Goal: Task Accomplishment & Management: Manage account settings

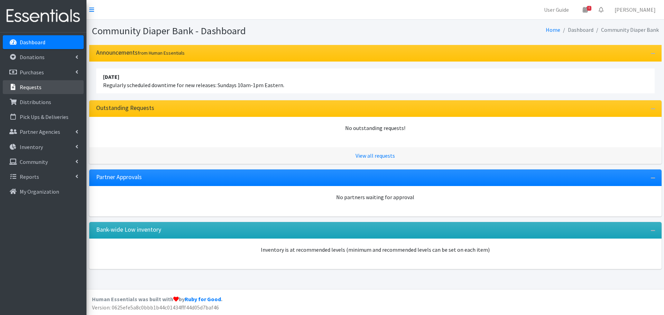
click at [53, 85] on link "Requests" at bounding box center [43, 87] width 81 height 14
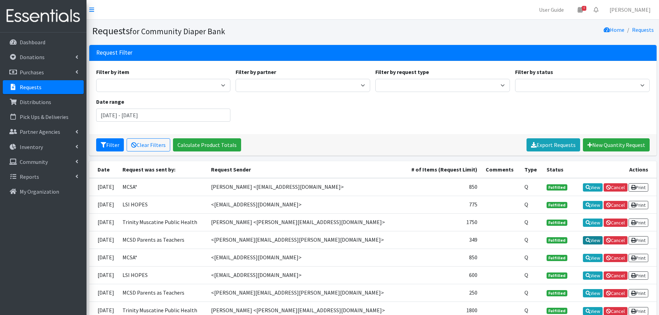
click at [596, 241] on link "View" at bounding box center [593, 240] width 20 height 8
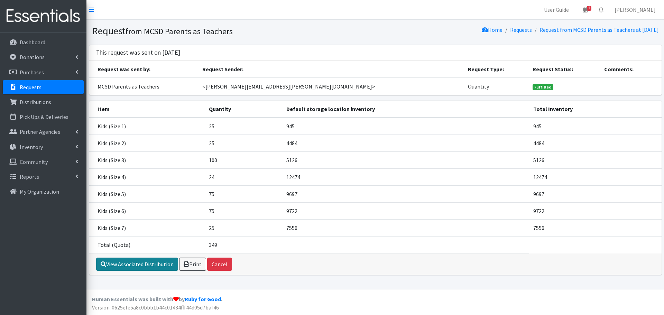
click at [142, 267] on link "View Associated Distribution" at bounding box center [137, 264] width 82 height 13
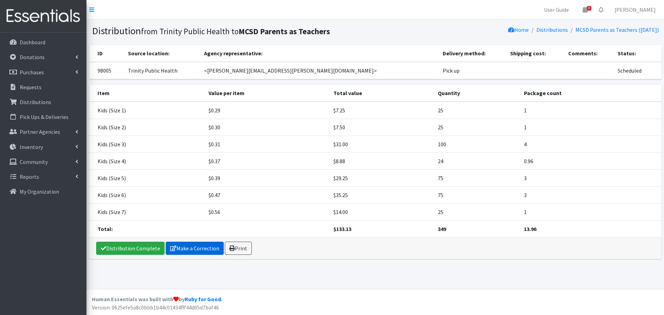
click at [188, 248] on link "Make a Correction" at bounding box center [195, 248] width 58 height 13
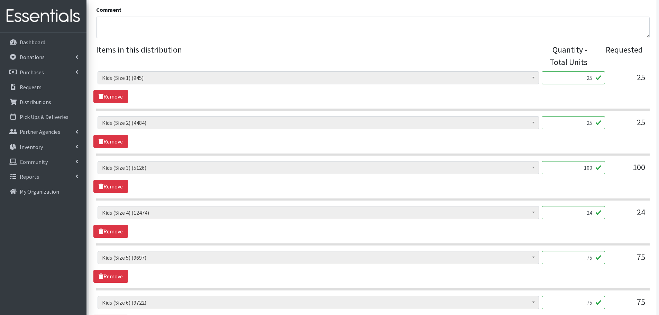
scroll to position [242, 0]
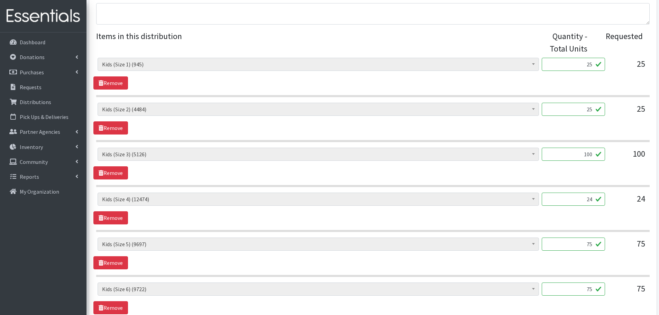
click at [590, 198] on input "24" at bounding box center [572, 199] width 63 height 13
type input "25"
click at [643, 175] on div "Kids (Newborn) (1193) Kids (Size 1) (945) Kids (Size 2) (4484) Kids (Size 3) (5…" at bounding box center [372, 164] width 558 height 32
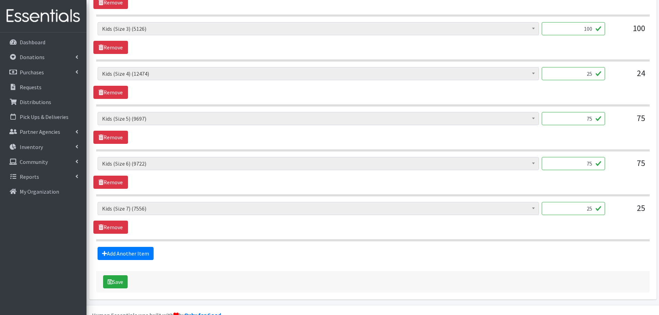
scroll to position [383, 0]
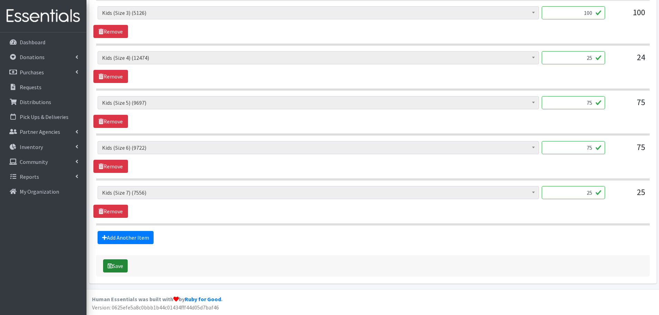
click at [118, 266] on button "Save" at bounding box center [115, 265] width 25 height 13
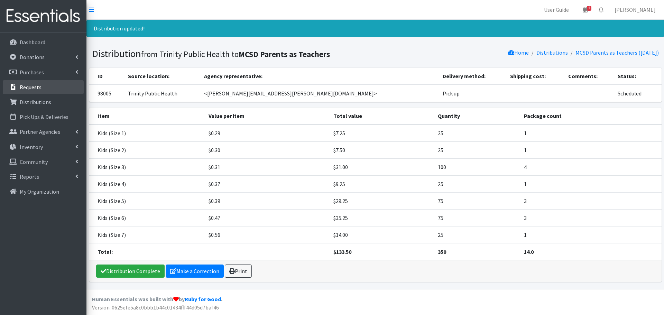
click at [43, 87] on link "Requests" at bounding box center [43, 87] width 81 height 14
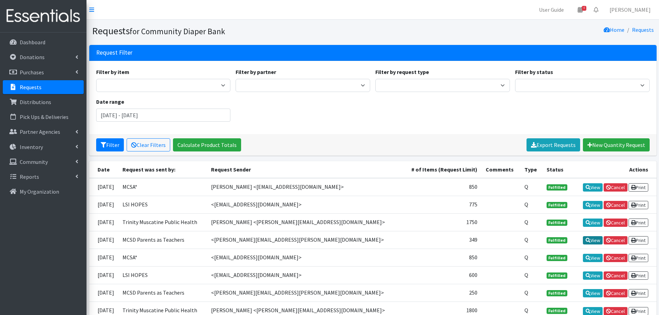
click at [594, 240] on link "View" at bounding box center [593, 240] width 20 height 8
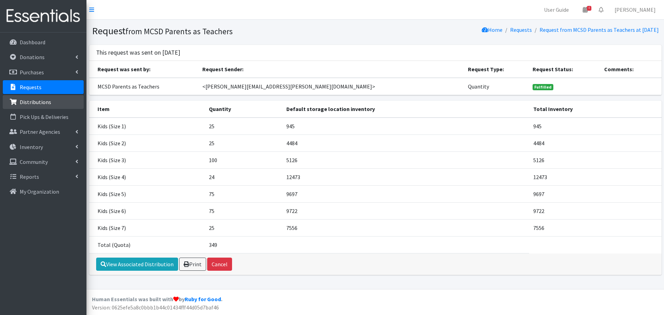
click at [46, 102] on p "Distributions" at bounding box center [35, 102] width 31 height 7
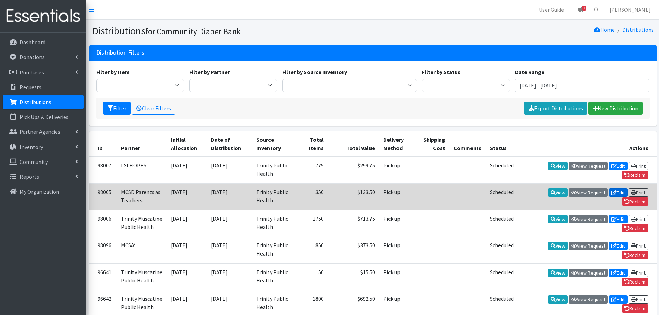
click at [619, 192] on link "Edit" at bounding box center [617, 192] width 19 height 8
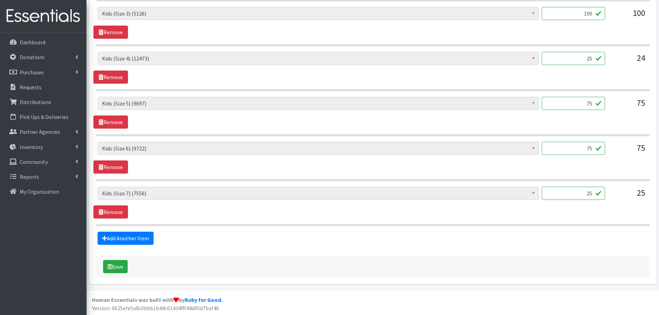
scroll to position [383, 0]
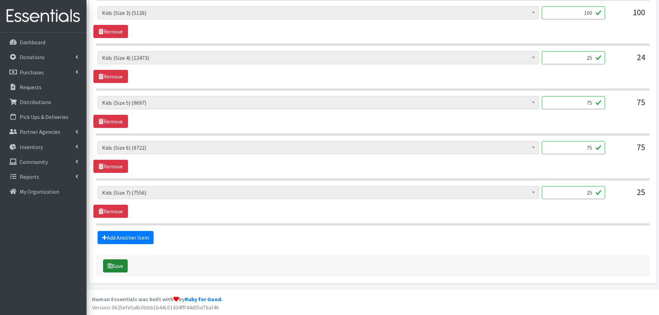
click at [120, 264] on button "Save" at bounding box center [115, 265] width 25 height 13
